Goal: Transaction & Acquisition: Purchase product/service

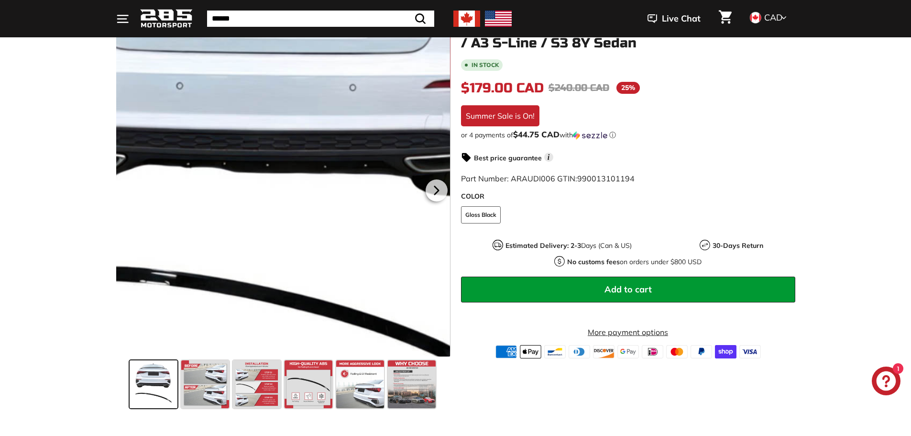
scroll to position [191, 0]
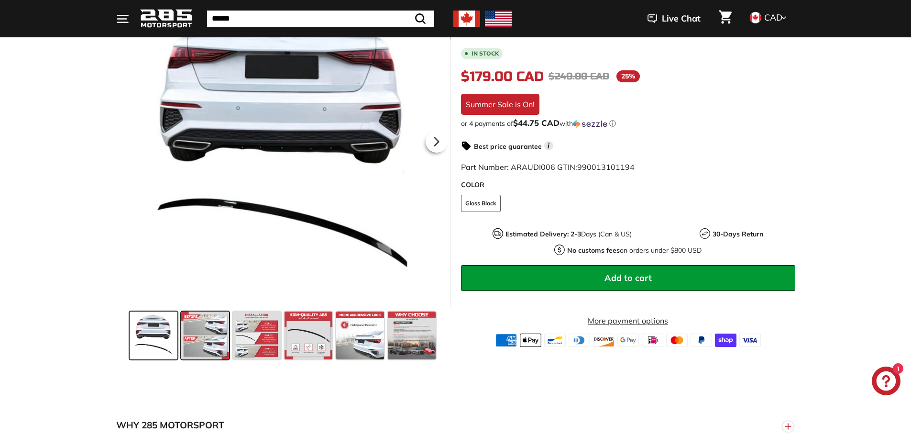
click at [206, 342] on span at bounding box center [205, 335] width 48 height 48
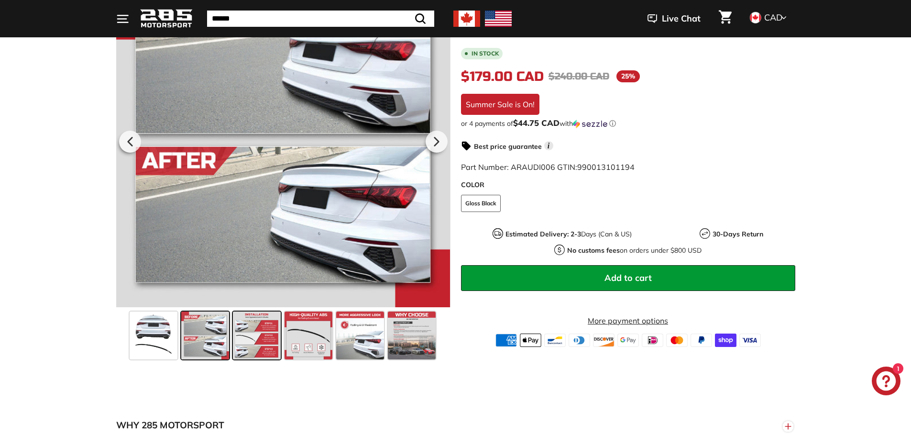
click at [259, 345] on span at bounding box center [257, 335] width 48 height 48
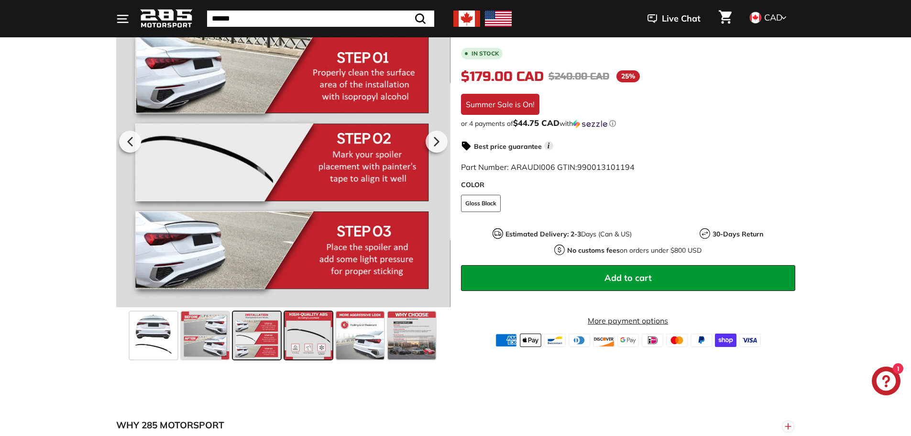
click at [303, 345] on span at bounding box center [309, 335] width 48 height 48
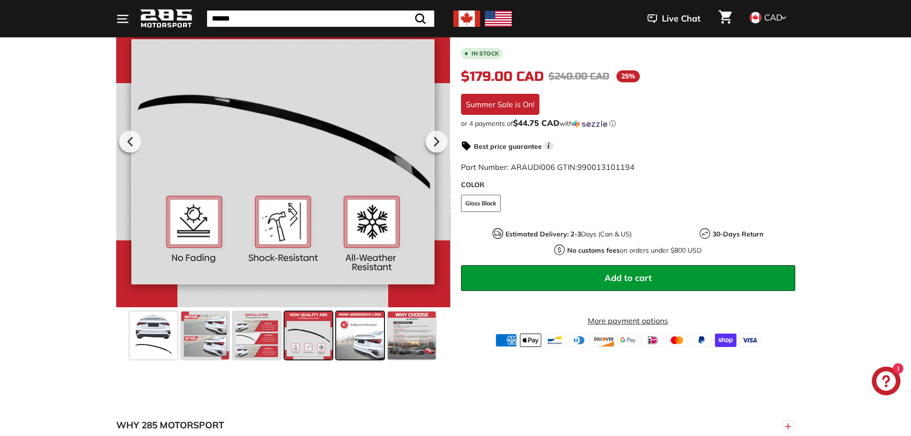
click at [361, 344] on span at bounding box center [360, 335] width 48 height 48
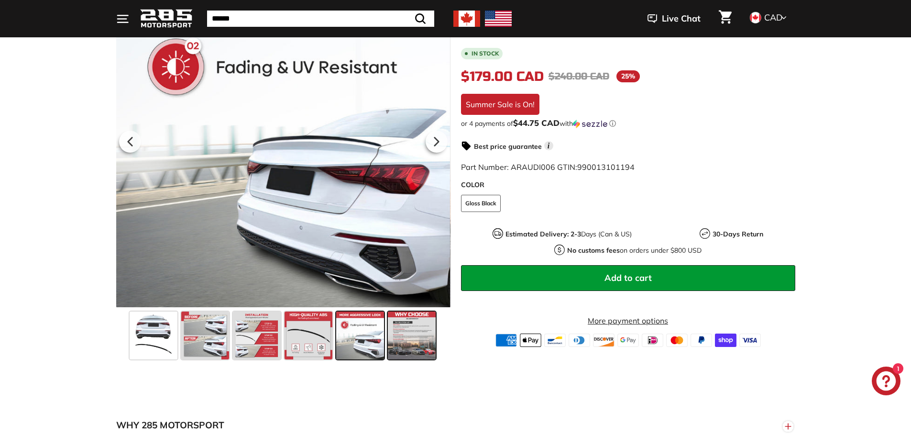
click at [422, 343] on span at bounding box center [412, 335] width 48 height 48
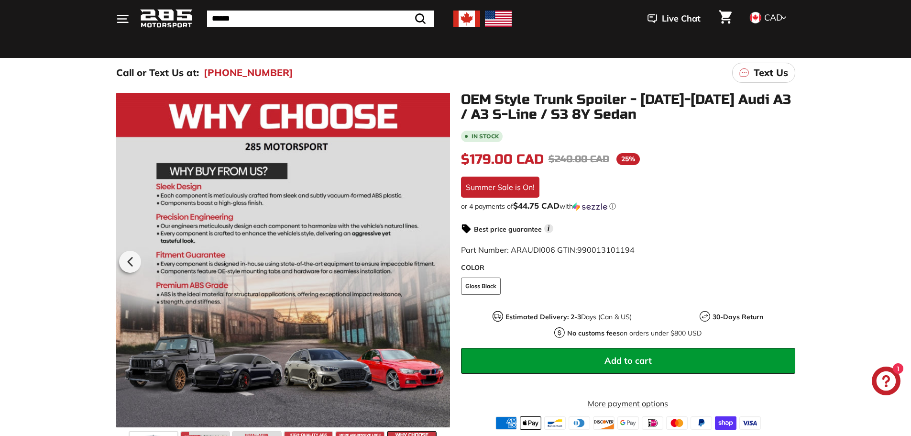
scroll to position [48, 0]
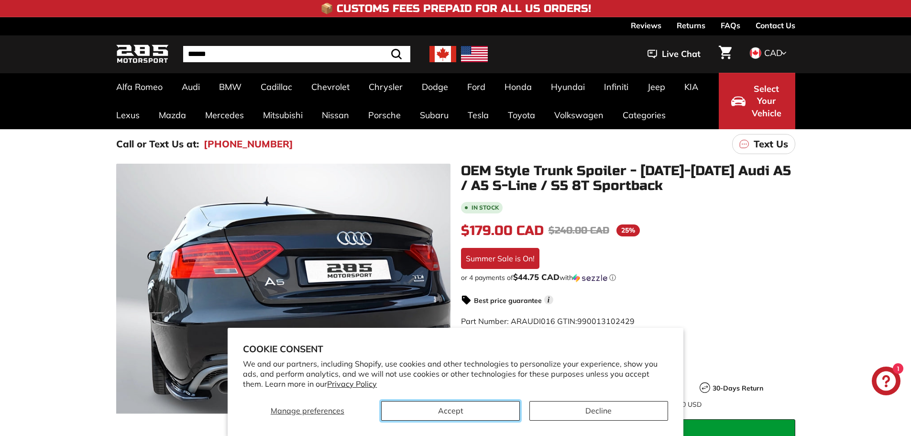
click at [443, 415] on button "Accept" at bounding box center [450, 411] width 139 height 20
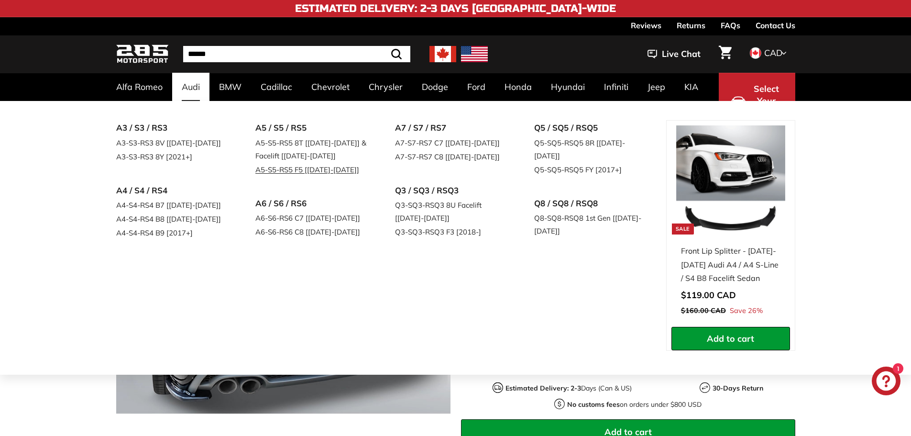
click at [280, 170] on link "A5-S5-RS5 F5 [[DATE]-[DATE]]" at bounding box center [312, 170] width 113 height 14
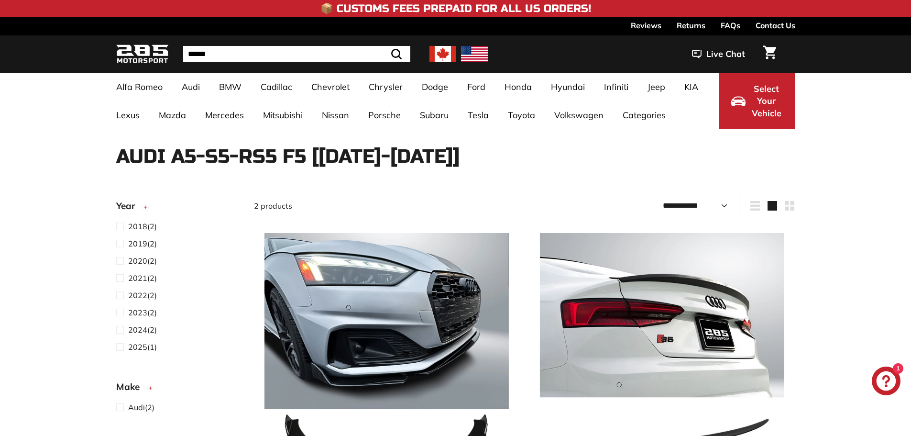
select select "**********"
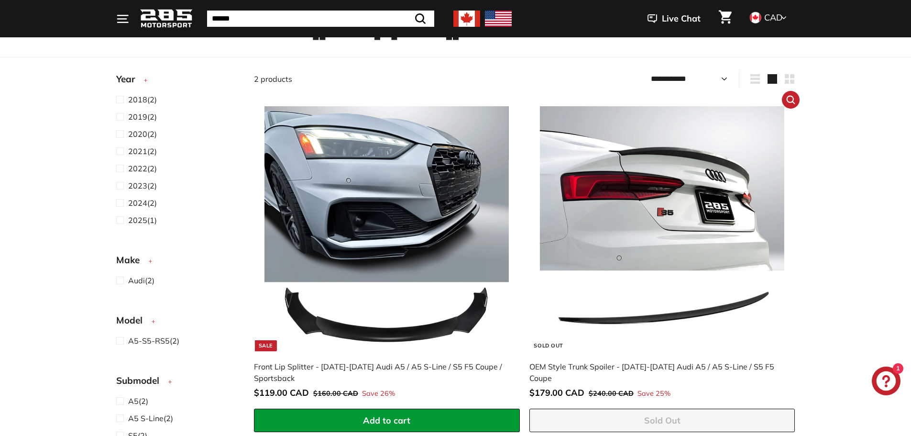
scroll to position [144, 0]
